Goal: Task Accomplishment & Management: Manage account settings

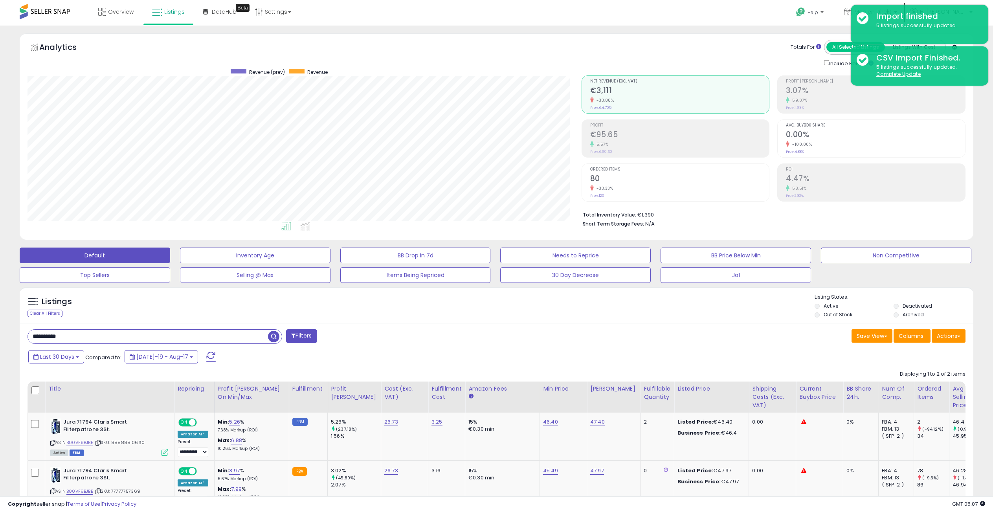
select select "**"
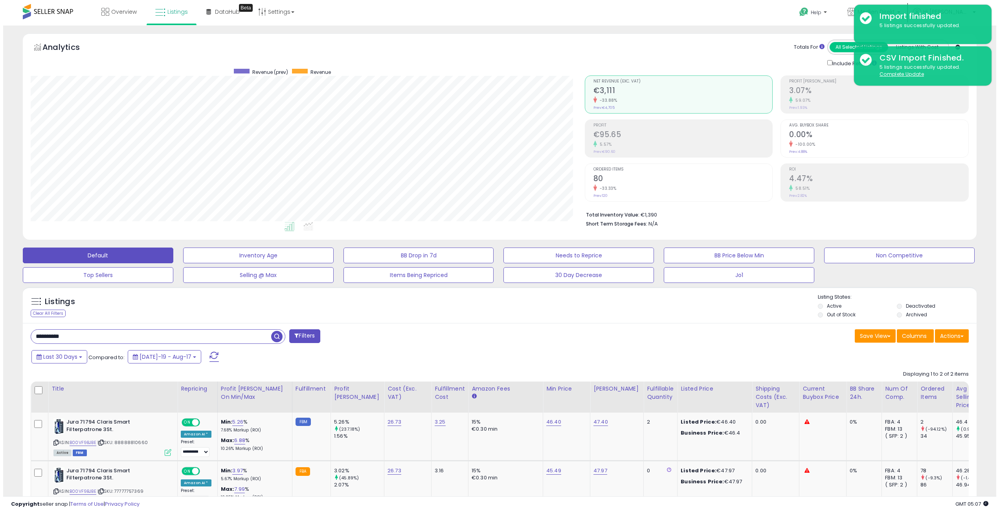
scroll to position [0, 42]
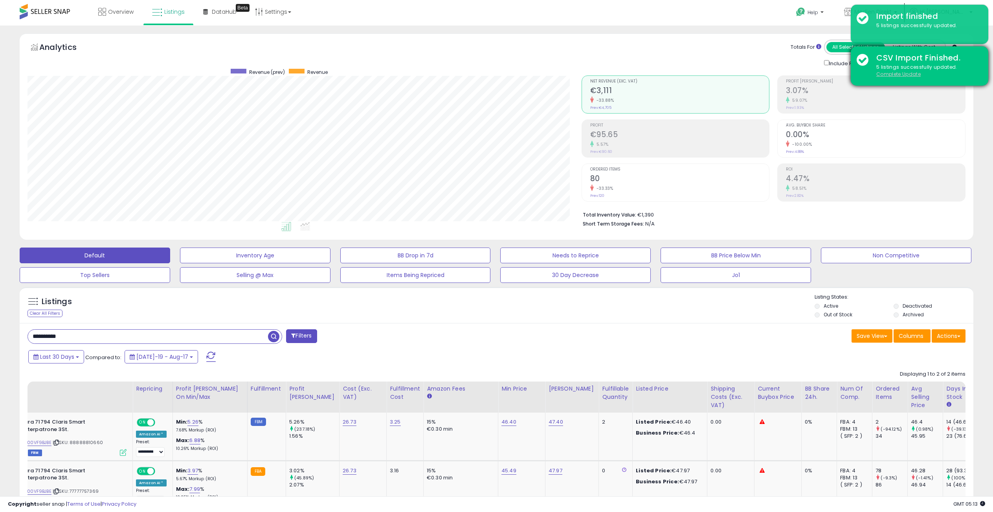
click at [906, 75] on u "Complete Update" at bounding box center [898, 74] width 44 height 7
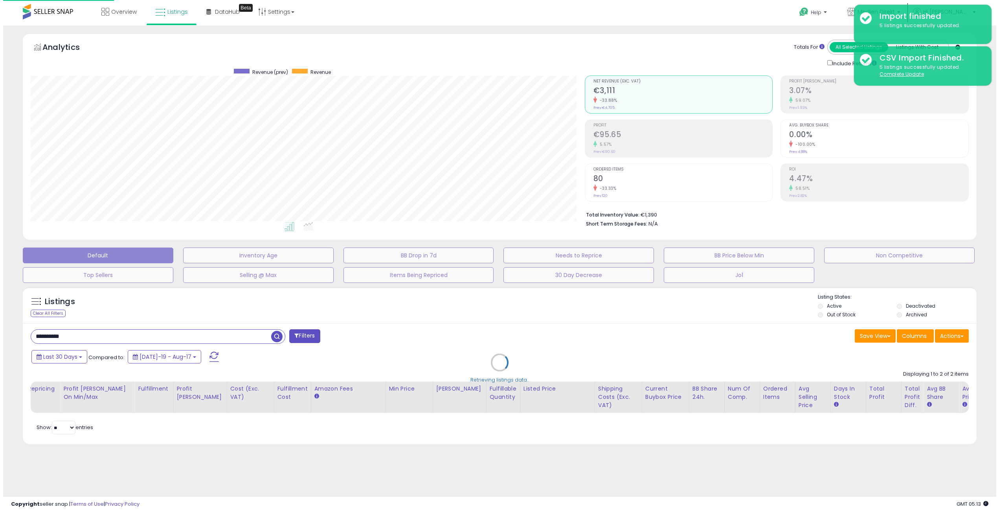
scroll to position [0, 34]
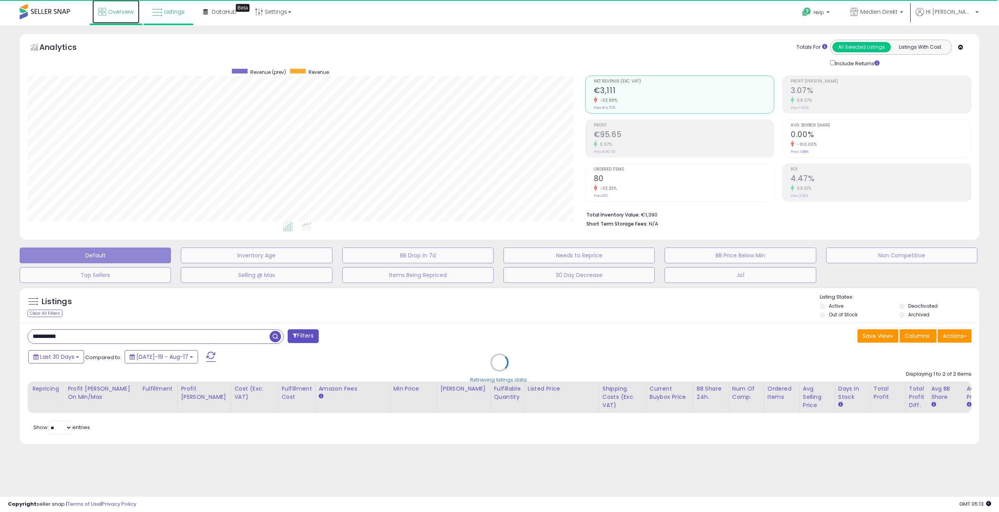
click at [103, 11] on icon at bounding box center [102, 12] width 8 height 8
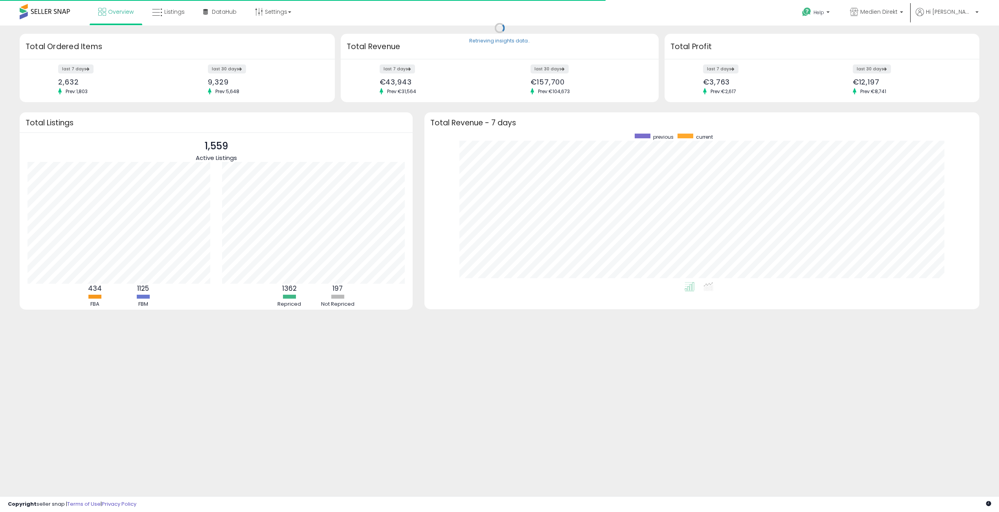
scroll to position [149, 539]
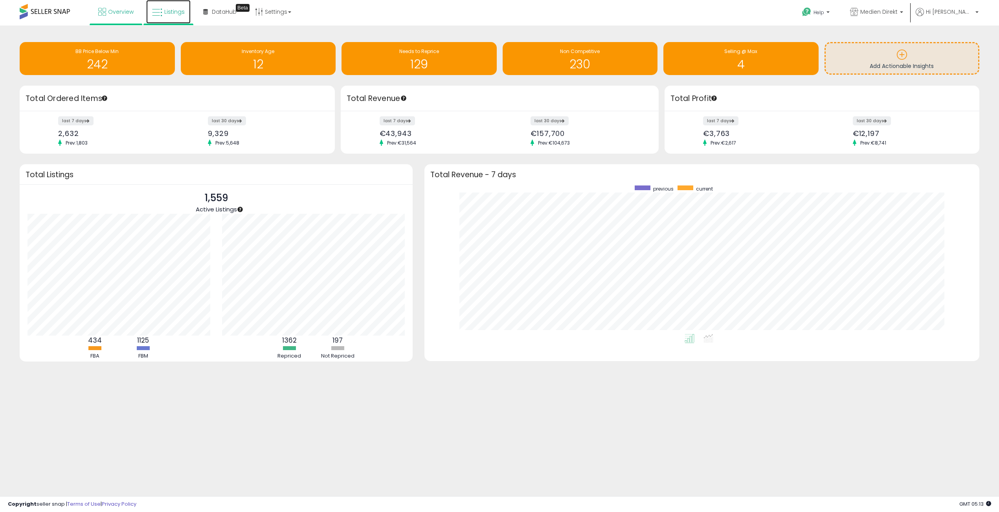
click at [171, 12] on span "Listings" at bounding box center [174, 12] width 20 height 8
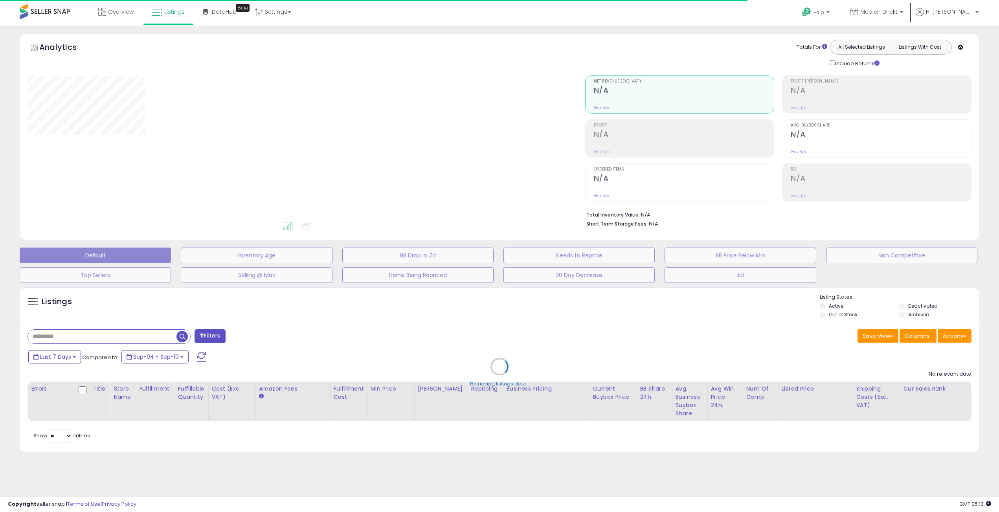
click at [109, 336] on div "Retrieving listings data.." at bounding box center [500, 372] width 972 height 179
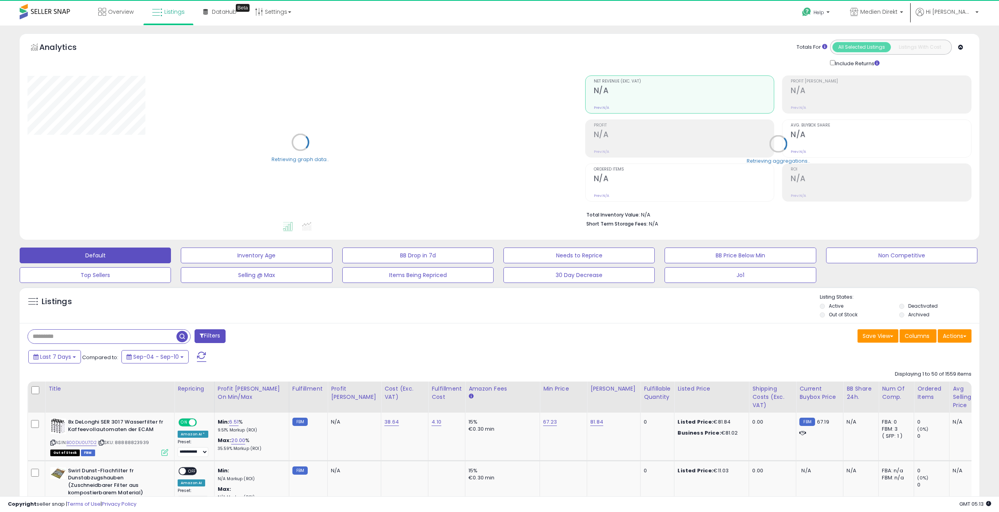
select select "**"
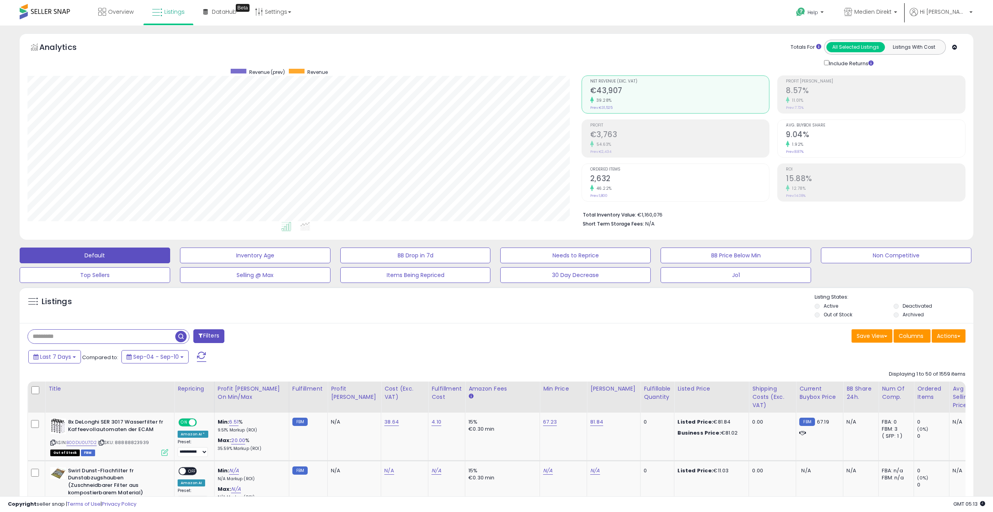
click at [94, 338] on input "text" at bounding box center [101, 337] width 147 height 14
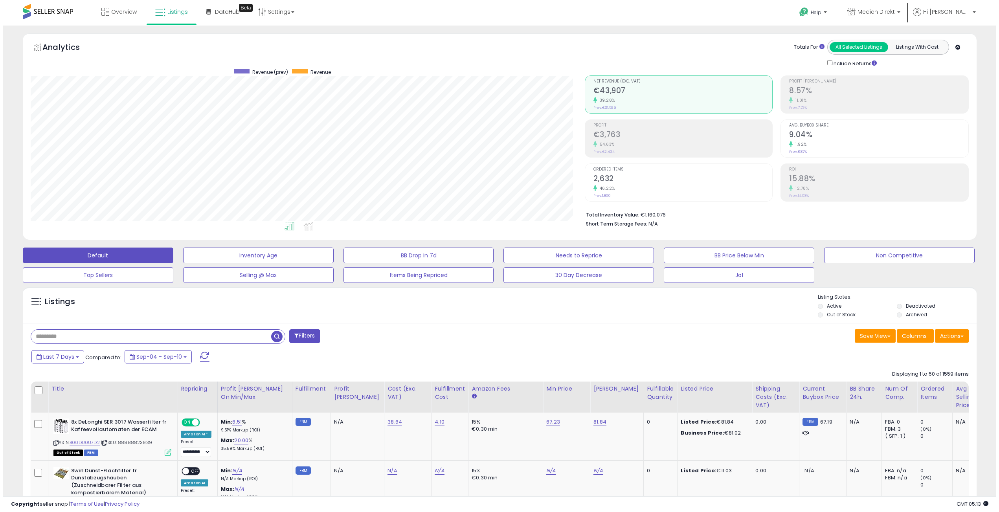
scroll to position [161, 554]
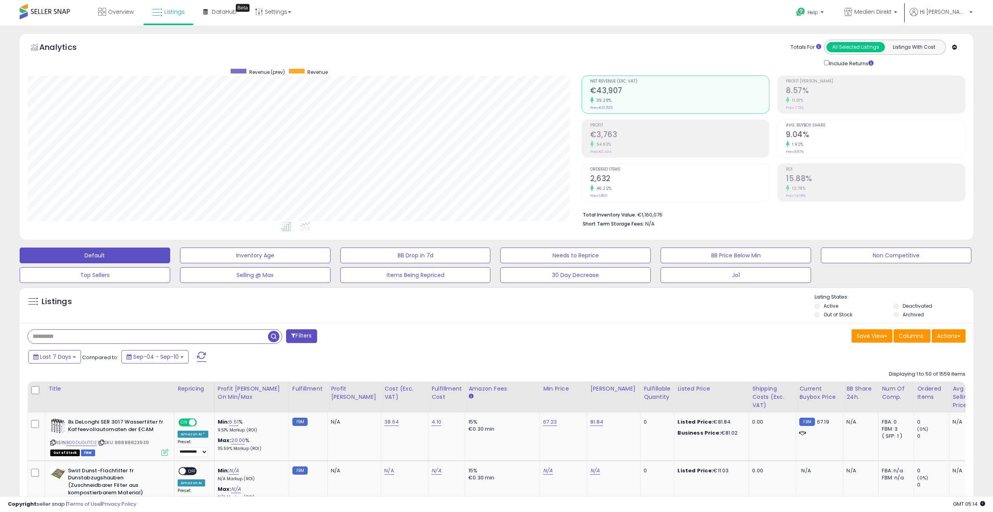
paste input "**********"
type input "**********"
click at [269, 338] on span "button" at bounding box center [273, 336] width 11 height 11
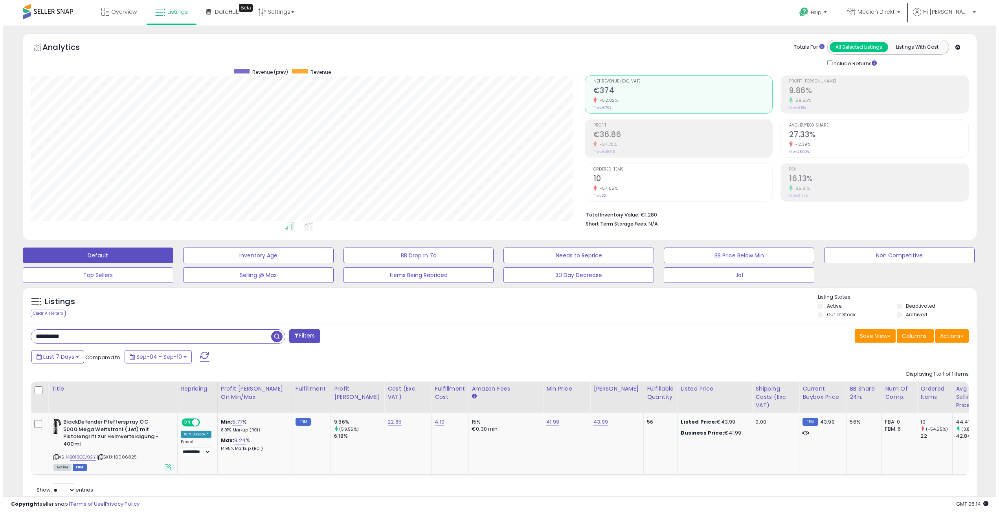
scroll to position [30, 0]
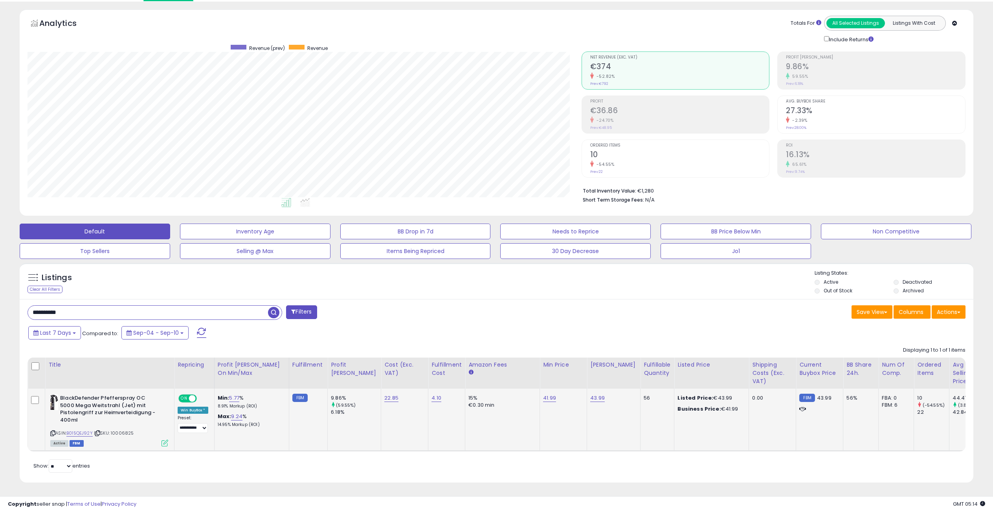
click at [163, 440] on icon at bounding box center [165, 443] width 7 height 7
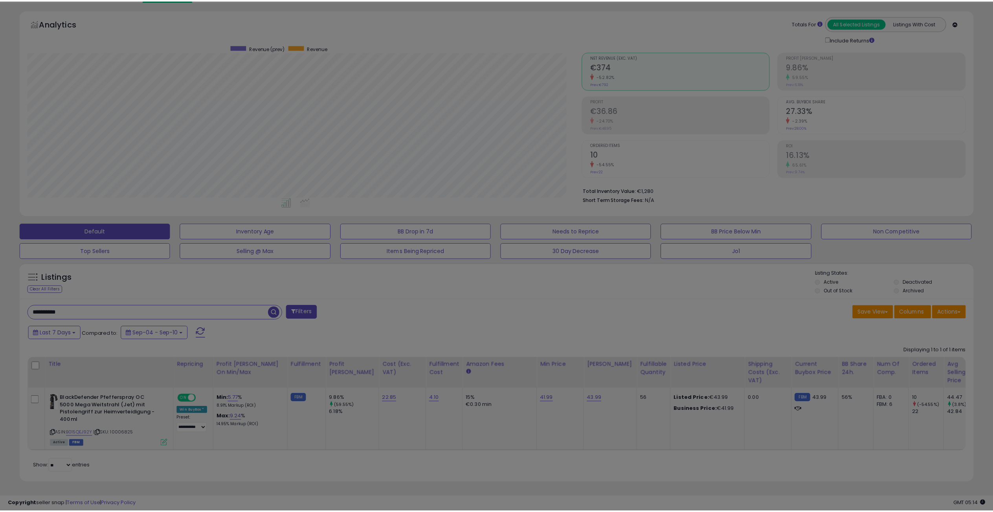
scroll to position [161, 557]
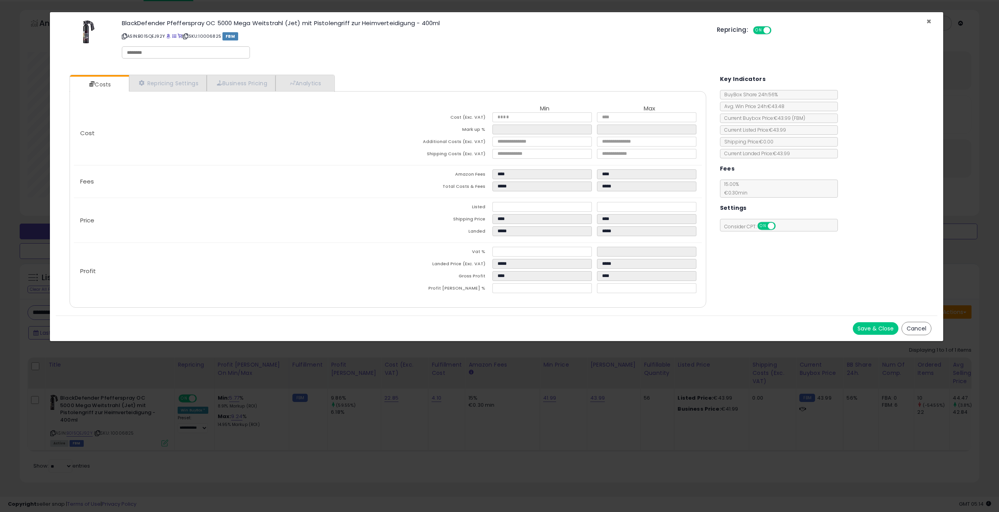
click at [928, 22] on span "×" at bounding box center [928, 21] width 5 height 11
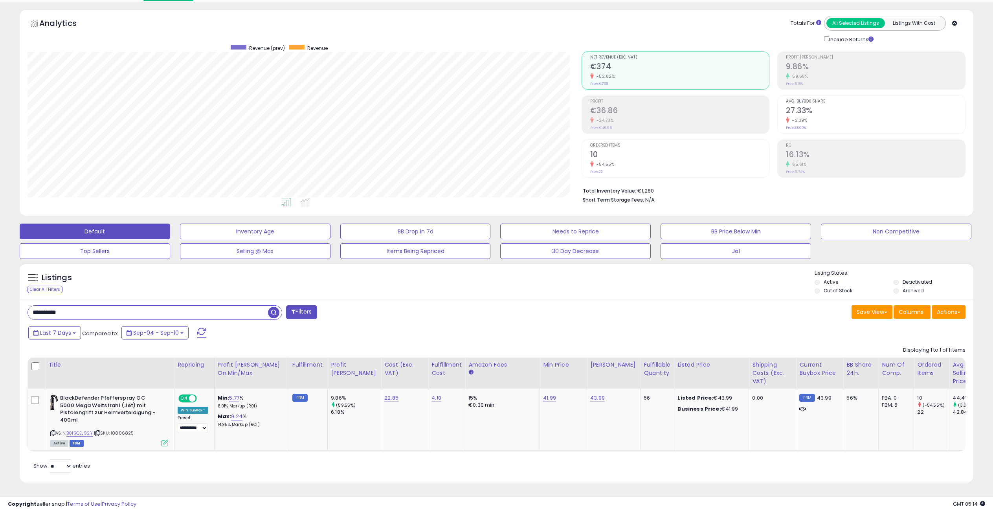
scroll to position [0, 0]
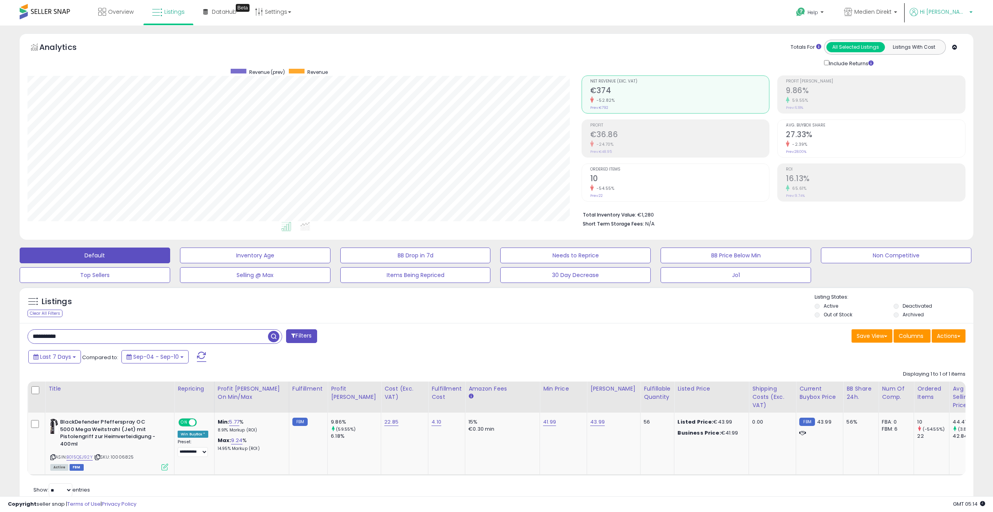
click at [956, 12] on span "Hi [PERSON_NAME]" at bounding box center [943, 12] width 47 height 8
click at [955, 83] on link "Logout" at bounding box center [954, 82] width 17 height 7
